Goal: Task Accomplishment & Management: Complete application form

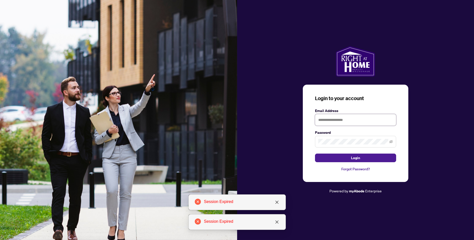
click at [338, 124] on input "text" at bounding box center [355, 120] width 81 height 12
type input "**********"
click at [358, 159] on span "Login" at bounding box center [355, 158] width 9 height 8
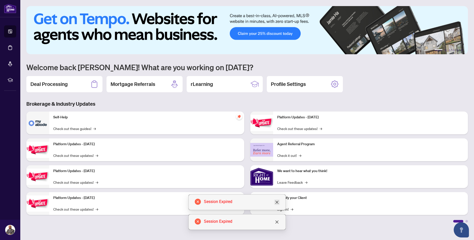
click at [279, 202] on icon "close" at bounding box center [277, 202] width 4 height 4
click at [278, 224] on icon "close" at bounding box center [277, 222] width 4 height 4
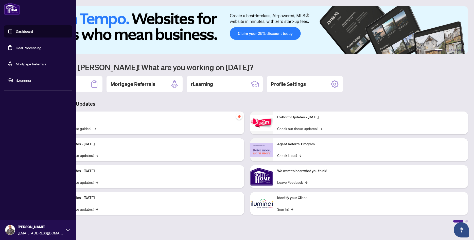
click at [34, 47] on link "Deal Processing" at bounding box center [29, 47] width 26 height 5
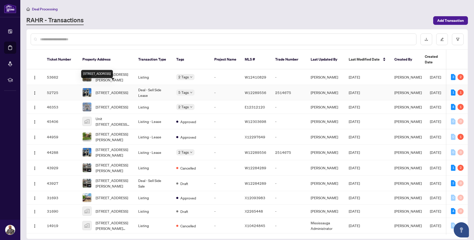
click at [115, 90] on span "[STREET_ADDRESS]" at bounding box center [112, 93] width 32 height 6
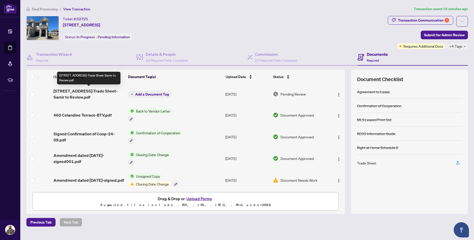
click at [87, 92] on span "[STREET_ADDRESS]-Trade Sheet-Samir to Review.pdf" at bounding box center [89, 94] width 71 height 12
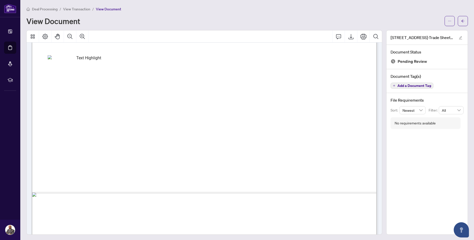
scroll to position [256, 0]
click at [364, 36] on icon "Print" at bounding box center [364, 36] width 6 height 6
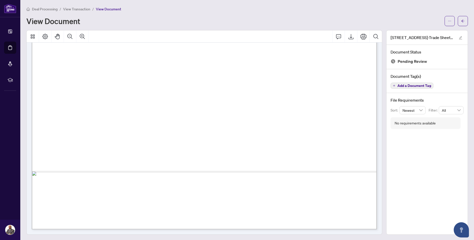
scroll to position [105, 0]
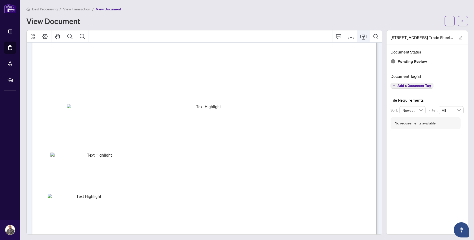
click at [366, 36] on icon "Print" at bounding box center [364, 36] width 6 height 6
click at [362, 35] on icon "Print" at bounding box center [364, 36] width 6 height 6
click at [350, 37] on icon "Export" at bounding box center [351, 36] width 6 height 6
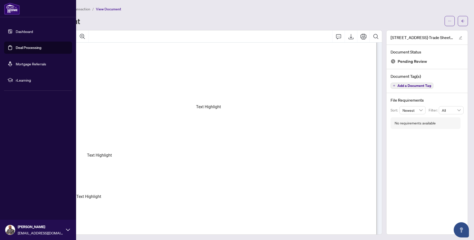
click at [28, 46] on link "Deal Processing" at bounding box center [29, 47] width 26 height 5
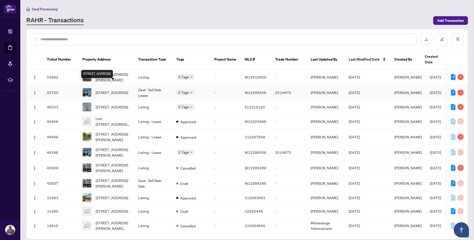
click at [113, 90] on span "[STREET_ADDRESS]" at bounding box center [112, 93] width 32 height 6
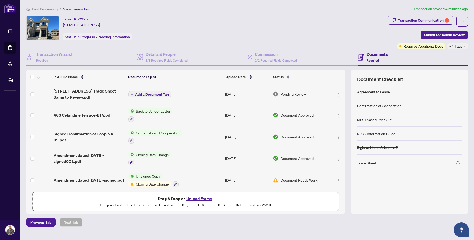
click at [203, 198] on button "Upload Forms" at bounding box center [199, 199] width 29 height 7
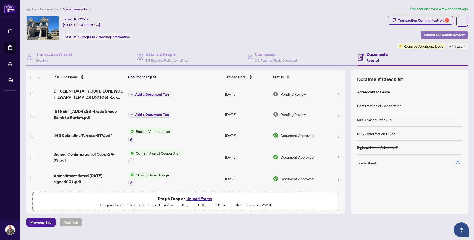
click at [445, 35] on span "Submit for Admin Review" at bounding box center [444, 35] width 41 height 8
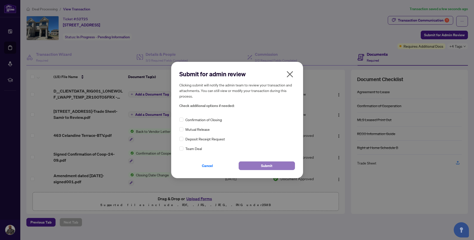
click at [266, 165] on span "Submit" at bounding box center [266, 166] width 11 height 8
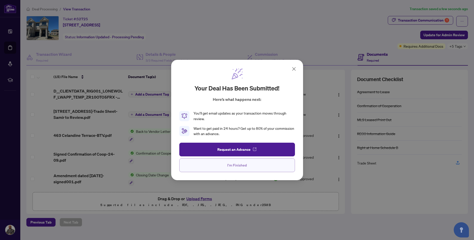
click at [249, 164] on button "I'm Finished" at bounding box center [237, 166] width 116 height 14
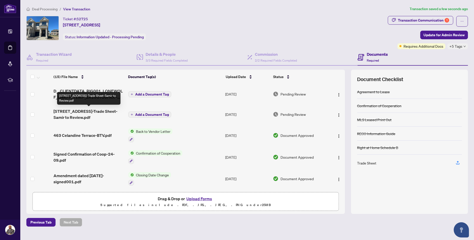
click at [73, 111] on span "[STREET_ADDRESS]-Trade Sheet-Samir to Review.pdf" at bounding box center [89, 114] width 71 height 12
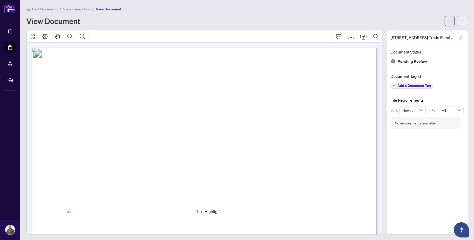
click at [463, 18] on span "button" at bounding box center [463, 21] width 4 height 8
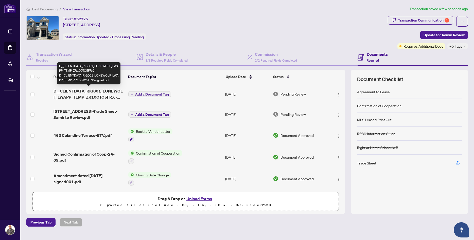
click at [93, 92] on span "D__CLIENTDATA_RIG001_LONEWOLF_LWAPP_TEMP_ZR10OTO5FRX - D__CLIENTDATA_RIG001_LON…" at bounding box center [89, 94] width 71 height 12
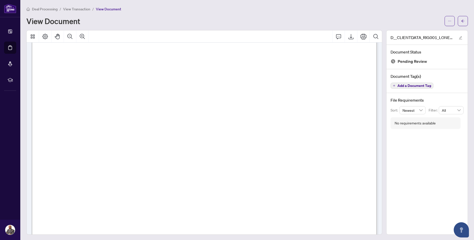
scroll to position [192, 0]
click at [465, 21] on icon "arrow-left" at bounding box center [463, 21] width 4 height 4
